Goal: Task Accomplishment & Management: Manage account settings

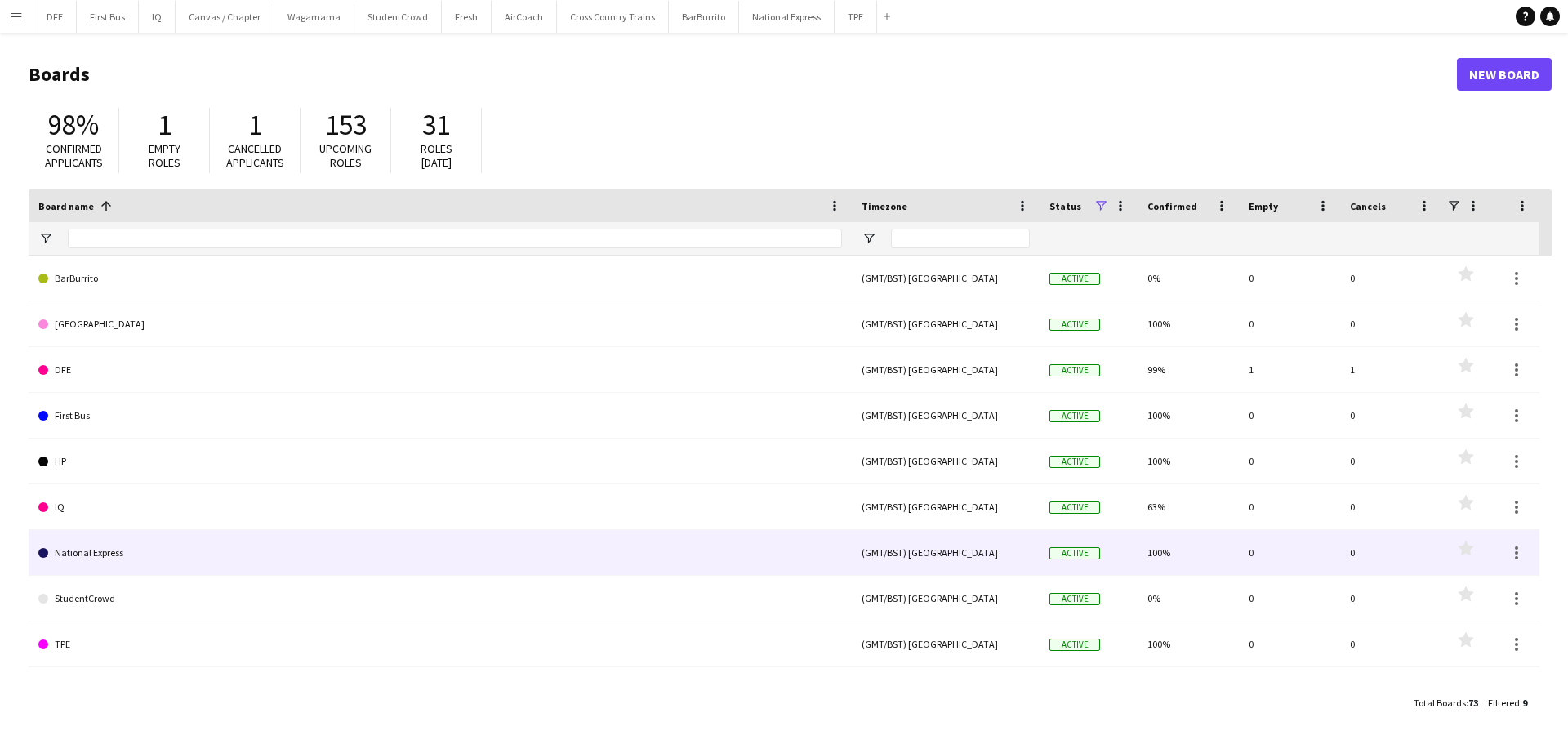
click at [102, 556] on link "National Express" at bounding box center [440, 552] width 803 height 46
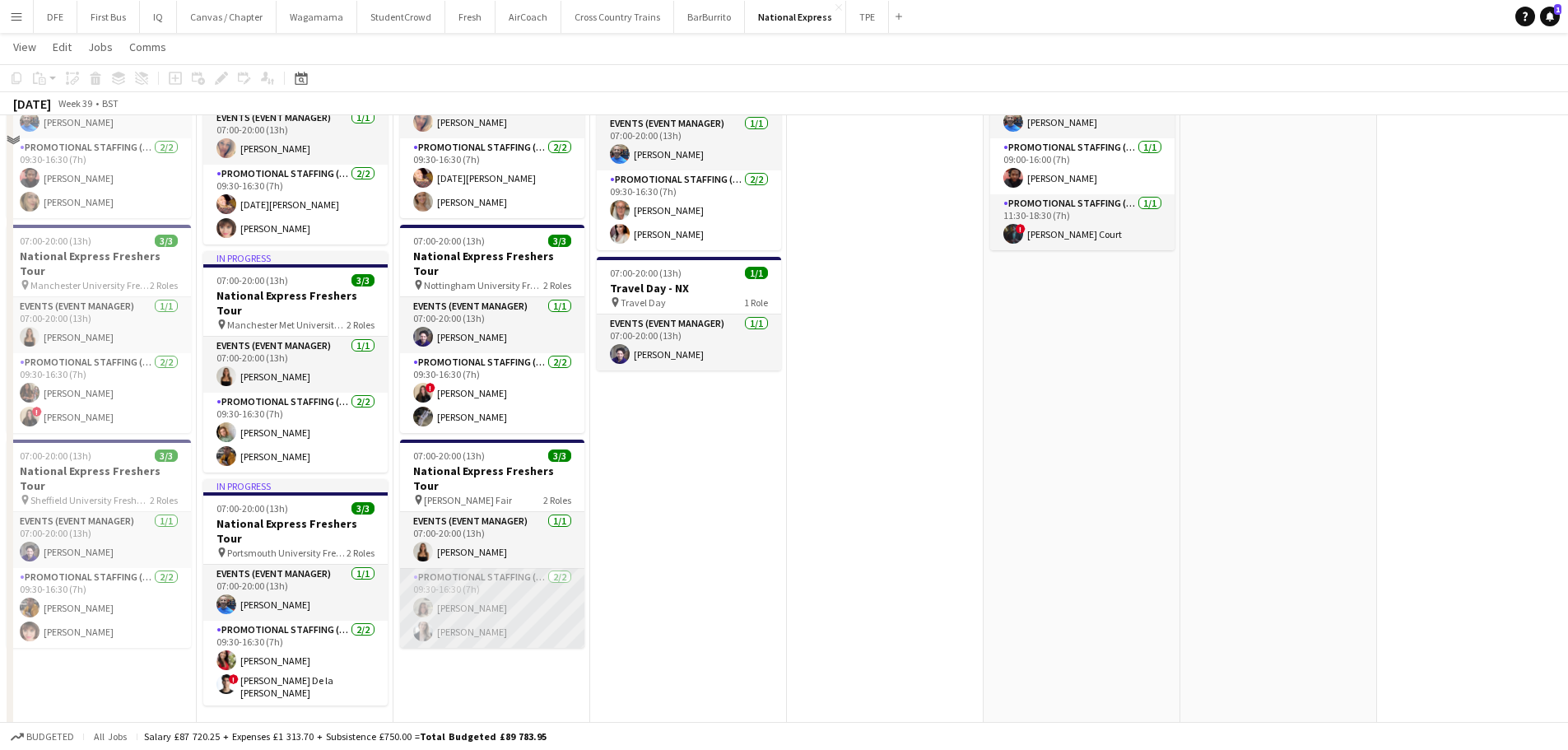
scroll to position [412, 0]
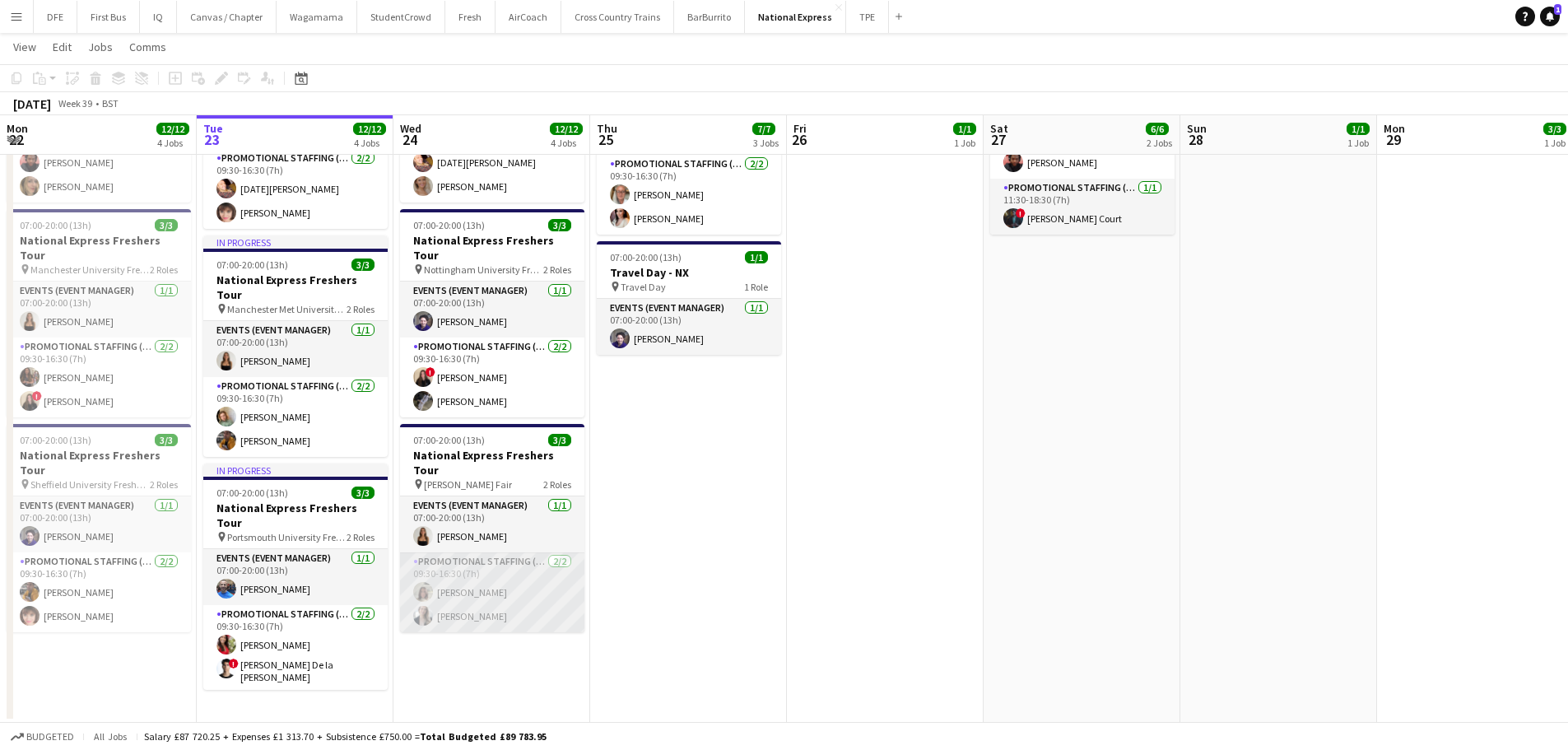
click at [461, 552] on app-card-role "Promotional Staffing (Brand Ambassadors) [DATE] 09:30-16:30 (7h) [PERSON_NAME] …" at bounding box center [492, 591] width 184 height 79
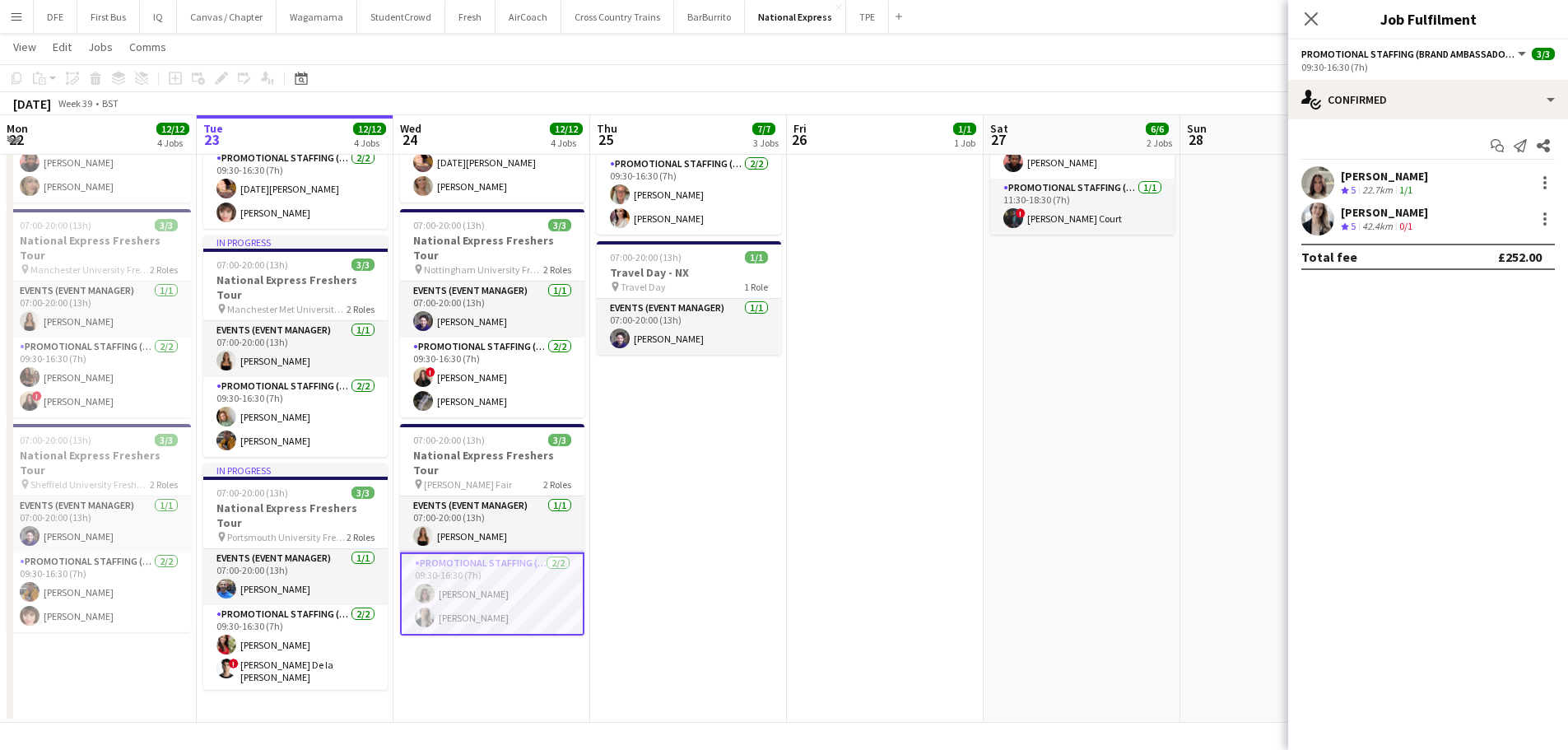
click at [1380, 174] on div "[PERSON_NAME]" at bounding box center [1384, 175] width 87 height 15
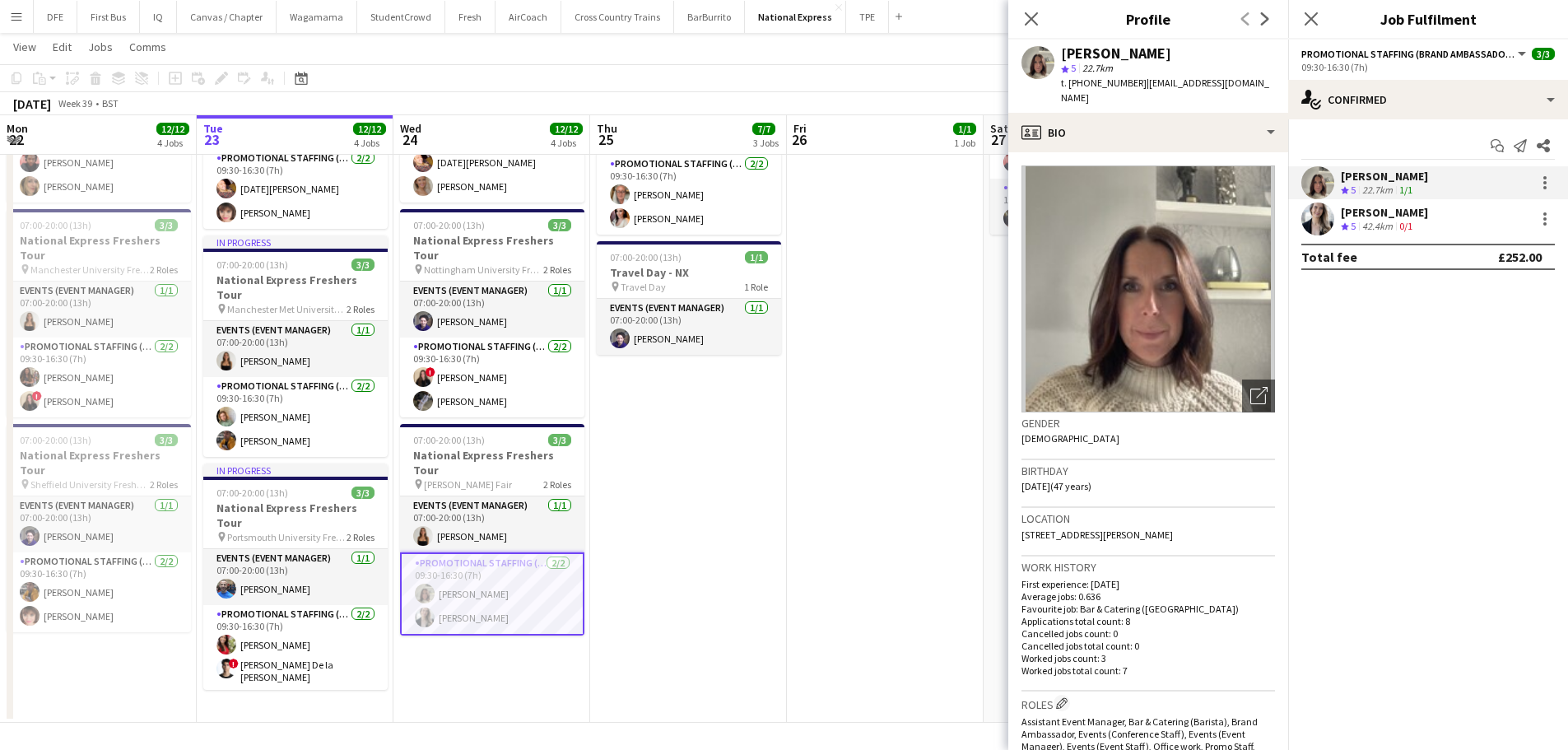
drag, startPoint x: 1255, startPoint y: 82, endPoint x: 1136, endPoint y: 92, distance: 119.4
click at [1136, 92] on div "[PERSON_NAME] star 5 22.7km t. [PHONE_NUMBER] | [EMAIL_ADDRESS][DOMAIN_NAME]" at bounding box center [1148, 75] width 279 height 74
copy span "[EMAIL_ADDRESS][DOMAIN_NAME]"
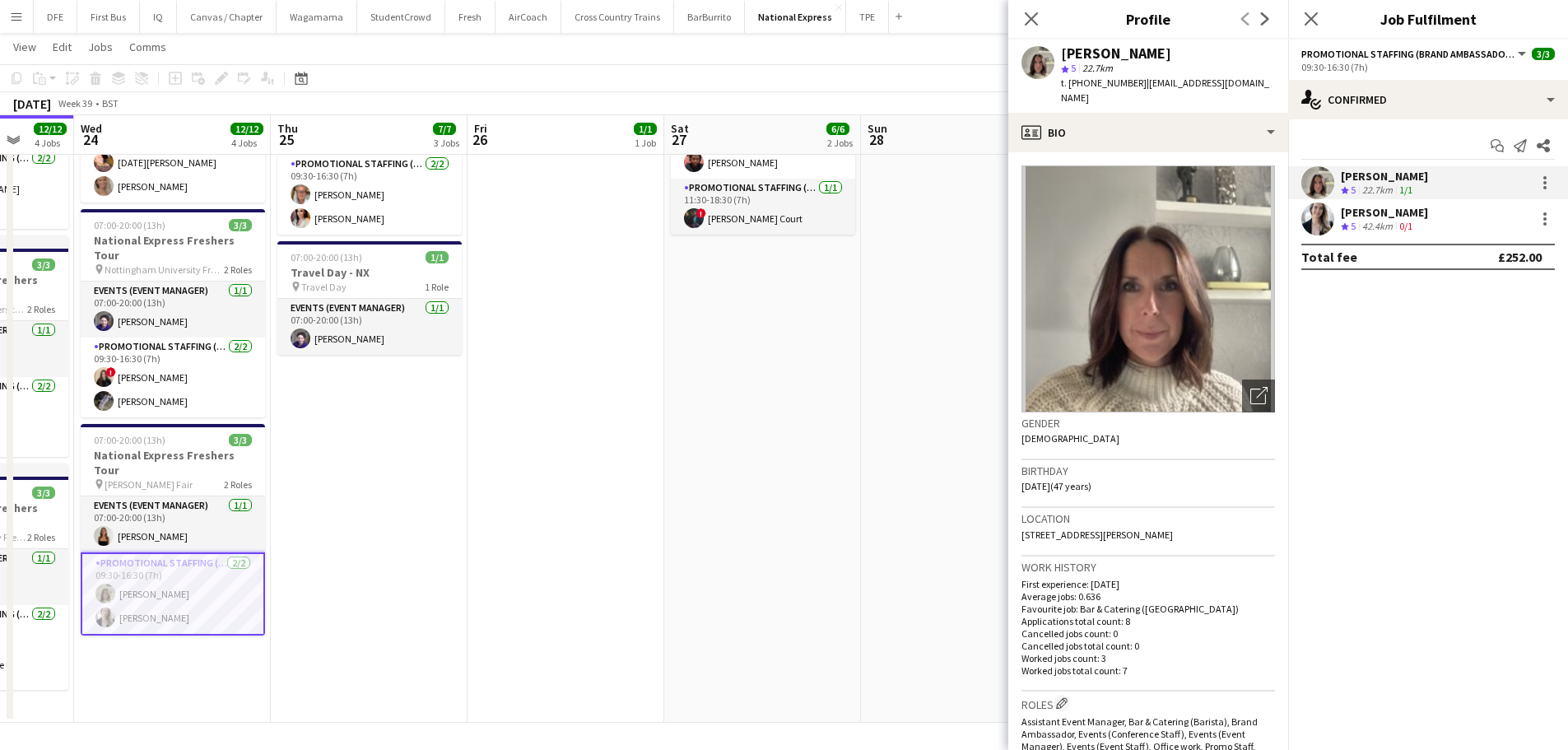
scroll to position [0, 558]
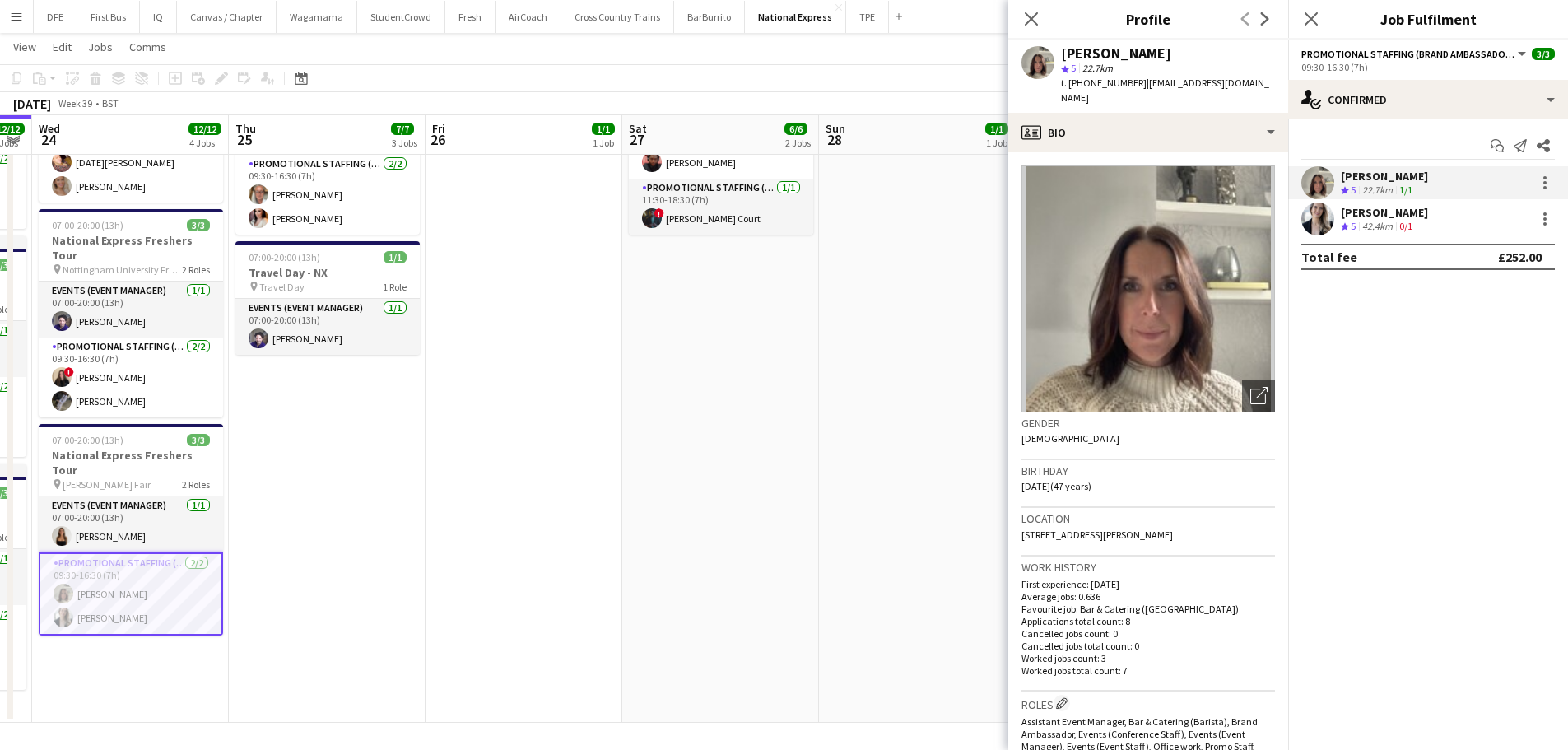
drag, startPoint x: 813, startPoint y: 364, endPoint x: 452, endPoint y: 377, distance: 361.2
click at [452, 377] on app-calendar-viewport "Sun 21 2/2 2 Jobs Mon 22 12/12 4 Jobs Tue 23 12/12 4 Jobs Wed 24 12/12 4 Jobs T…" at bounding box center [784, 188] width 1568 height 1071
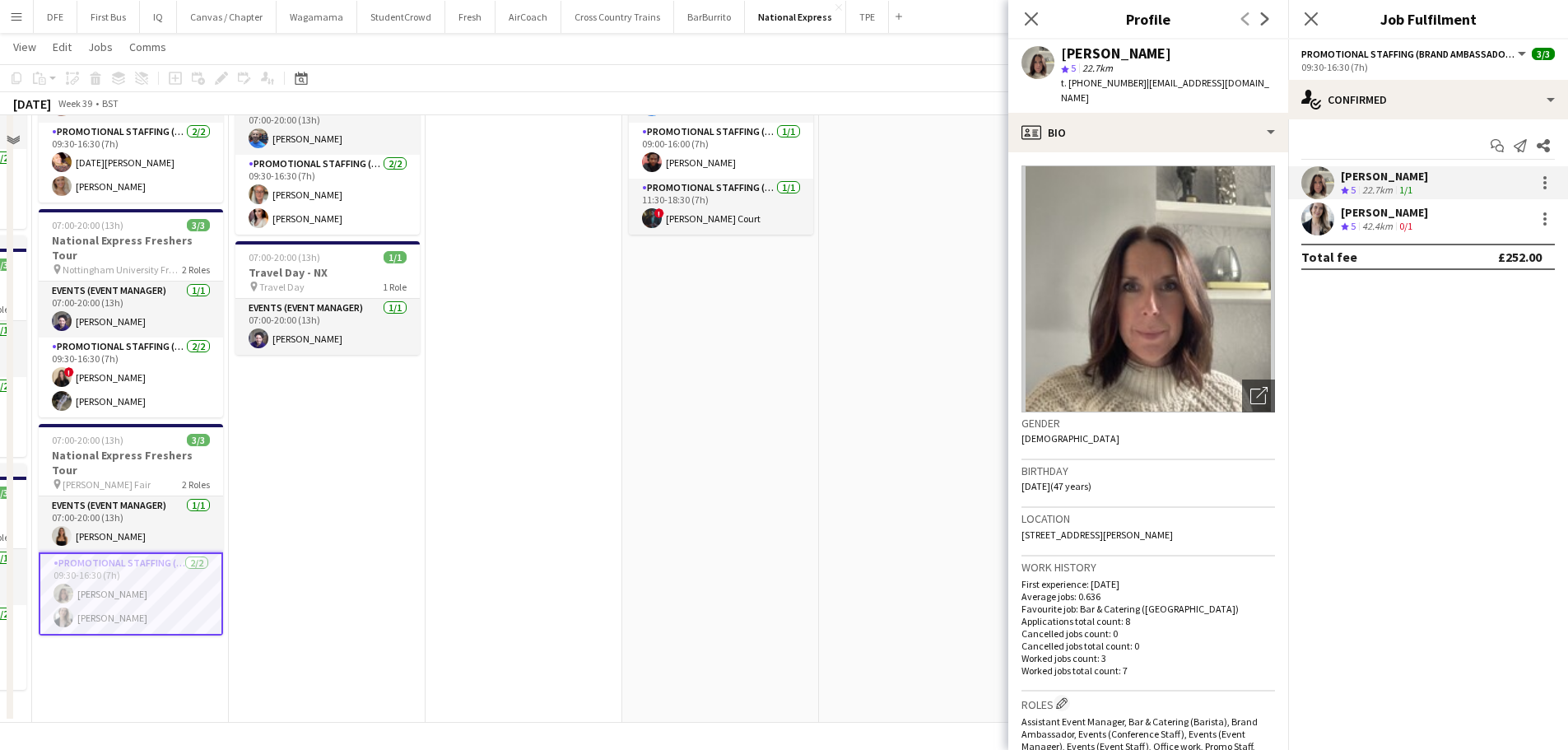
scroll to position [165, 0]
